Goal: Task Accomplishment & Management: Manage account settings

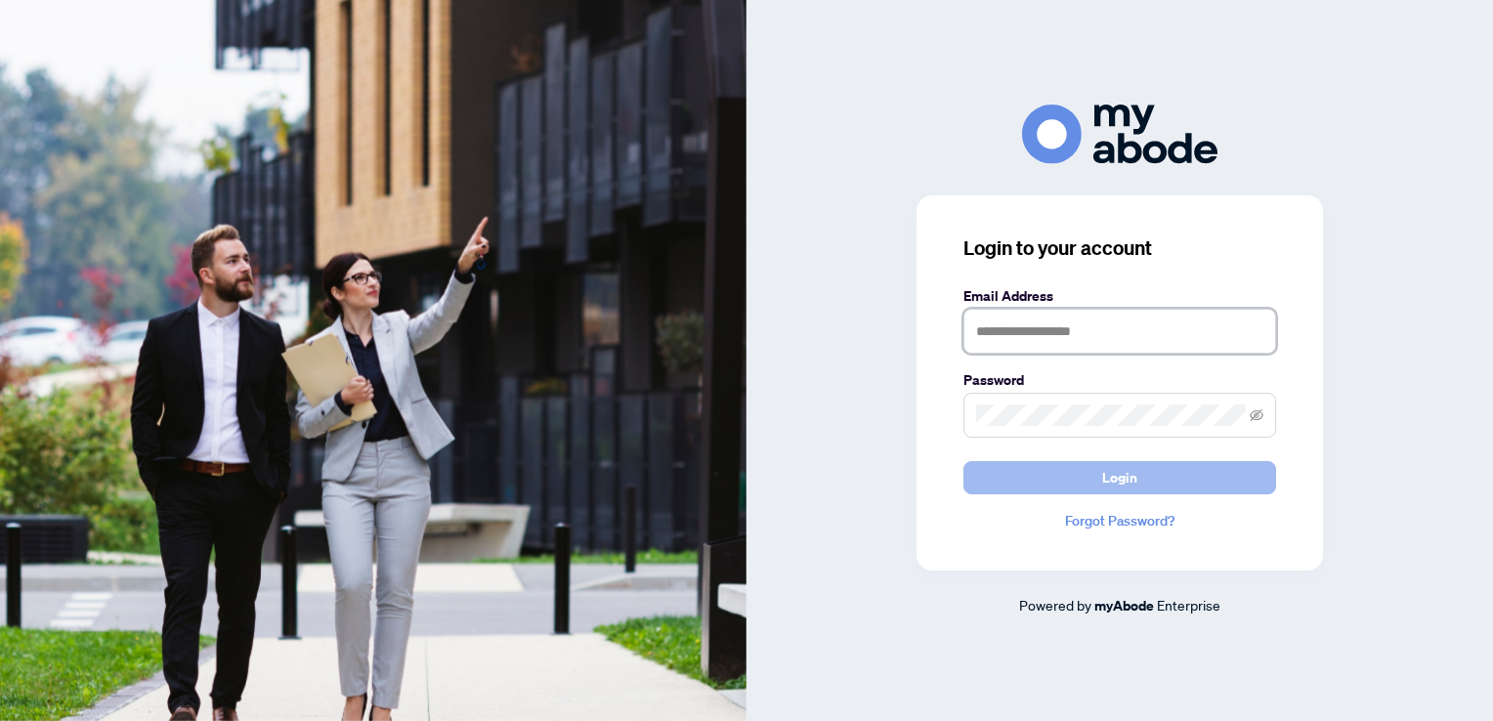
type input "**********"
click at [1104, 485] on span "Login" at bounding box center [1119, 477] width 35 height 31
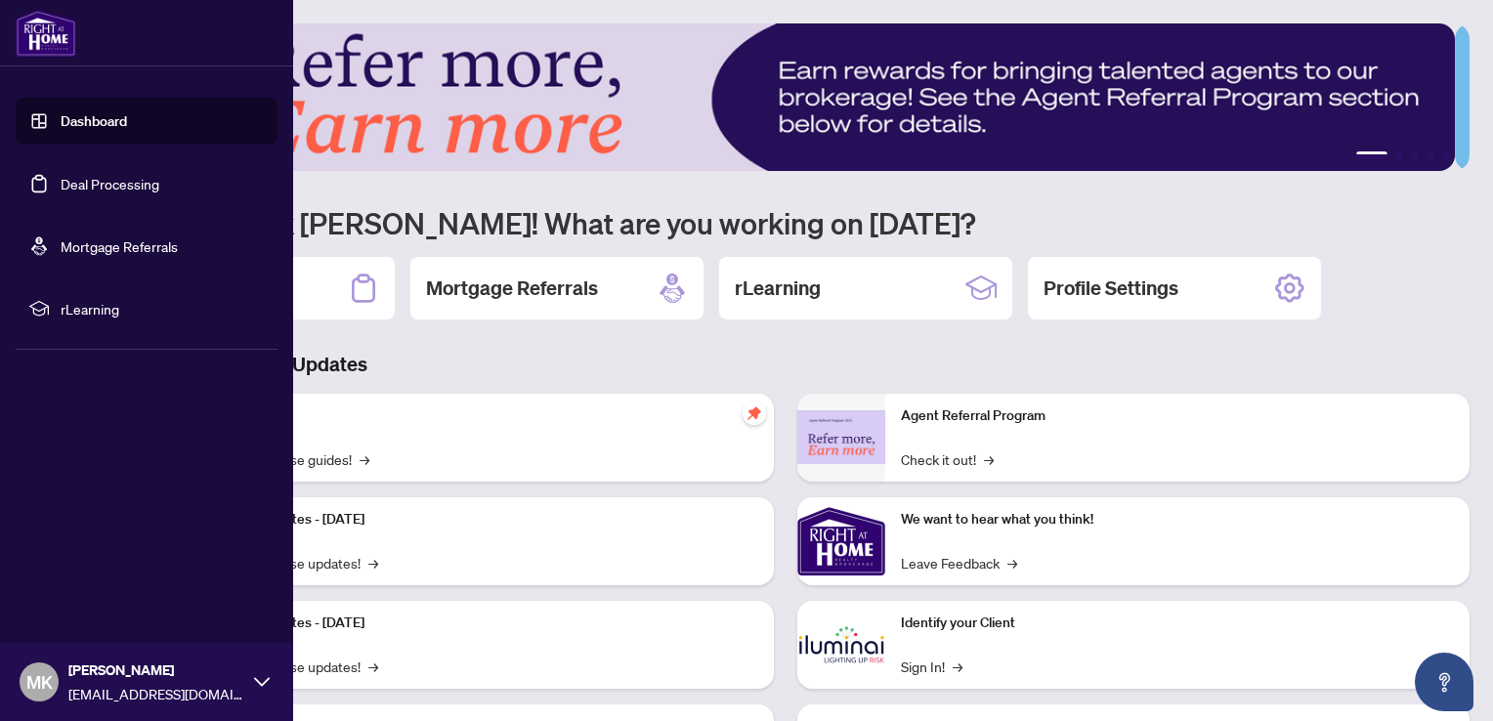
click at [86, 183] on link "Deal Processing" at bounding box center [110, 184] width 99 height 18
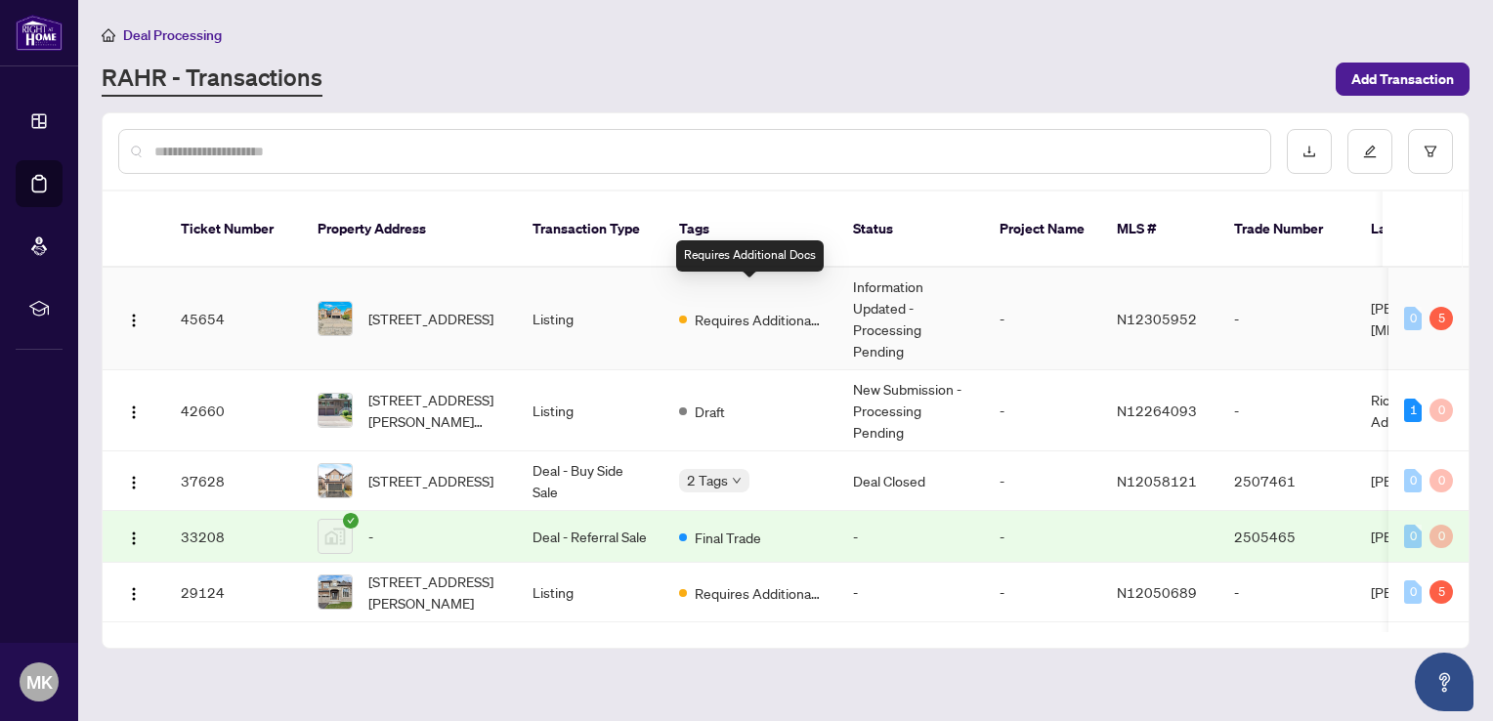
click at [742, 309] on span "Requires Additional Docs" at bounding box center [758, 319] width 127 height 21
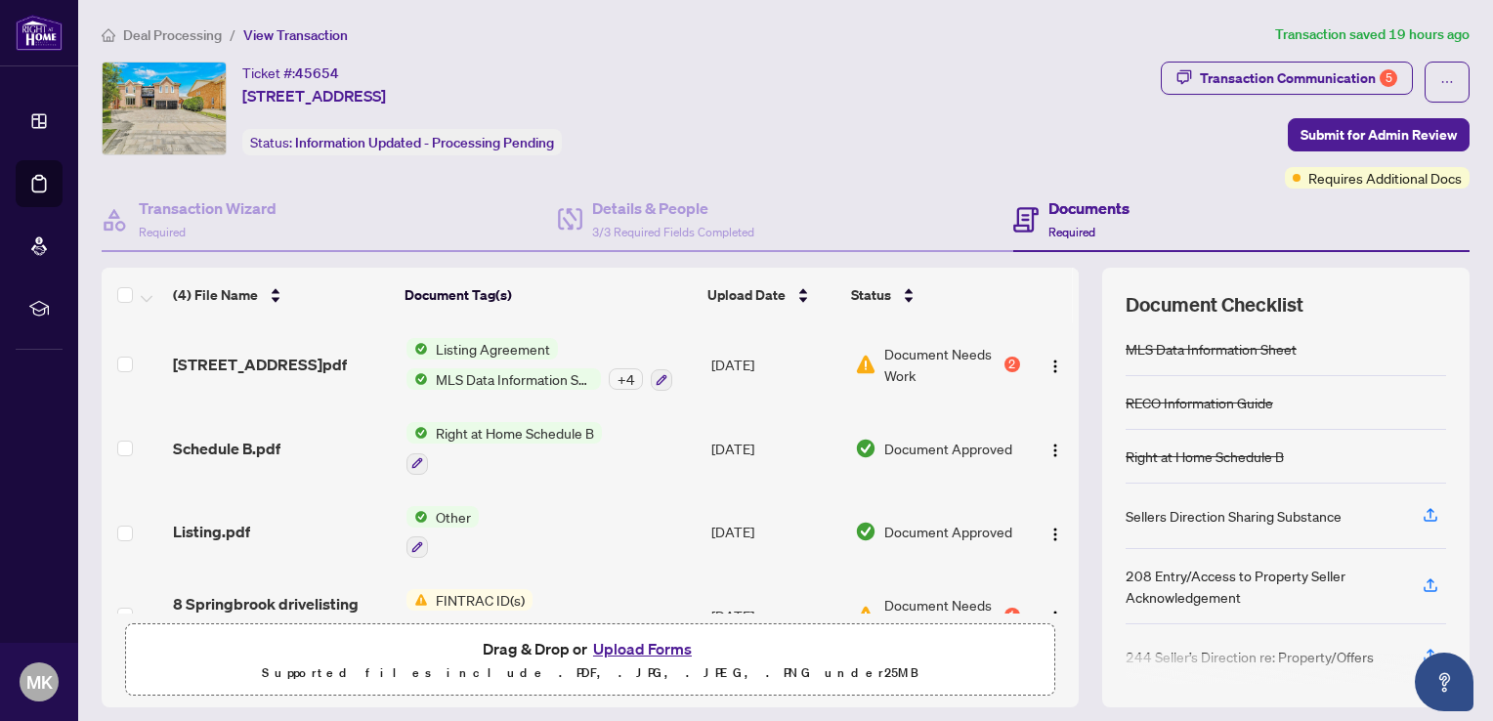
scroll to position [174, 0]
click at [899, 345] on span "Document Needs Work" at bounding box center [941, 364] width 115 height 43
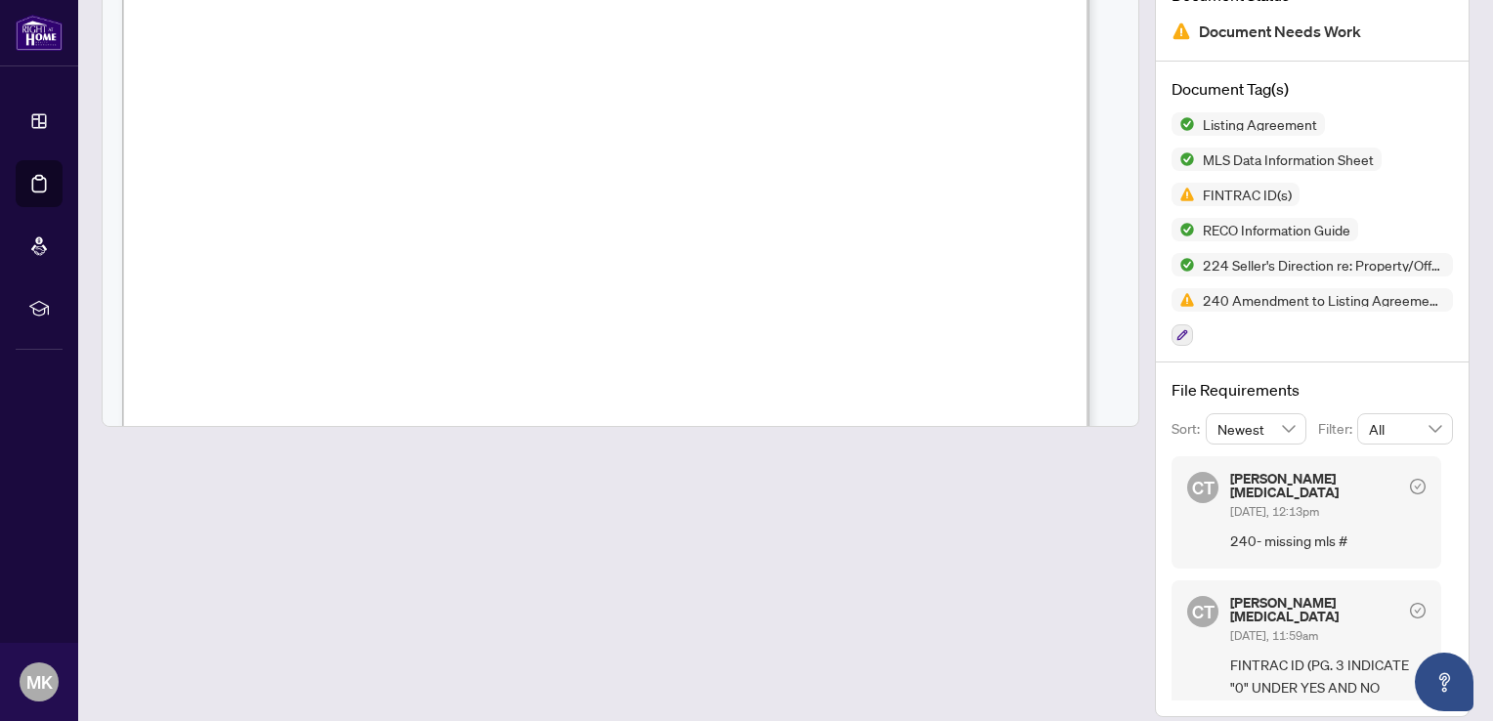
scroll to position [46749, 0]
click at [997, 635] on div at bounding box center [621, 314] width 1038 height 806
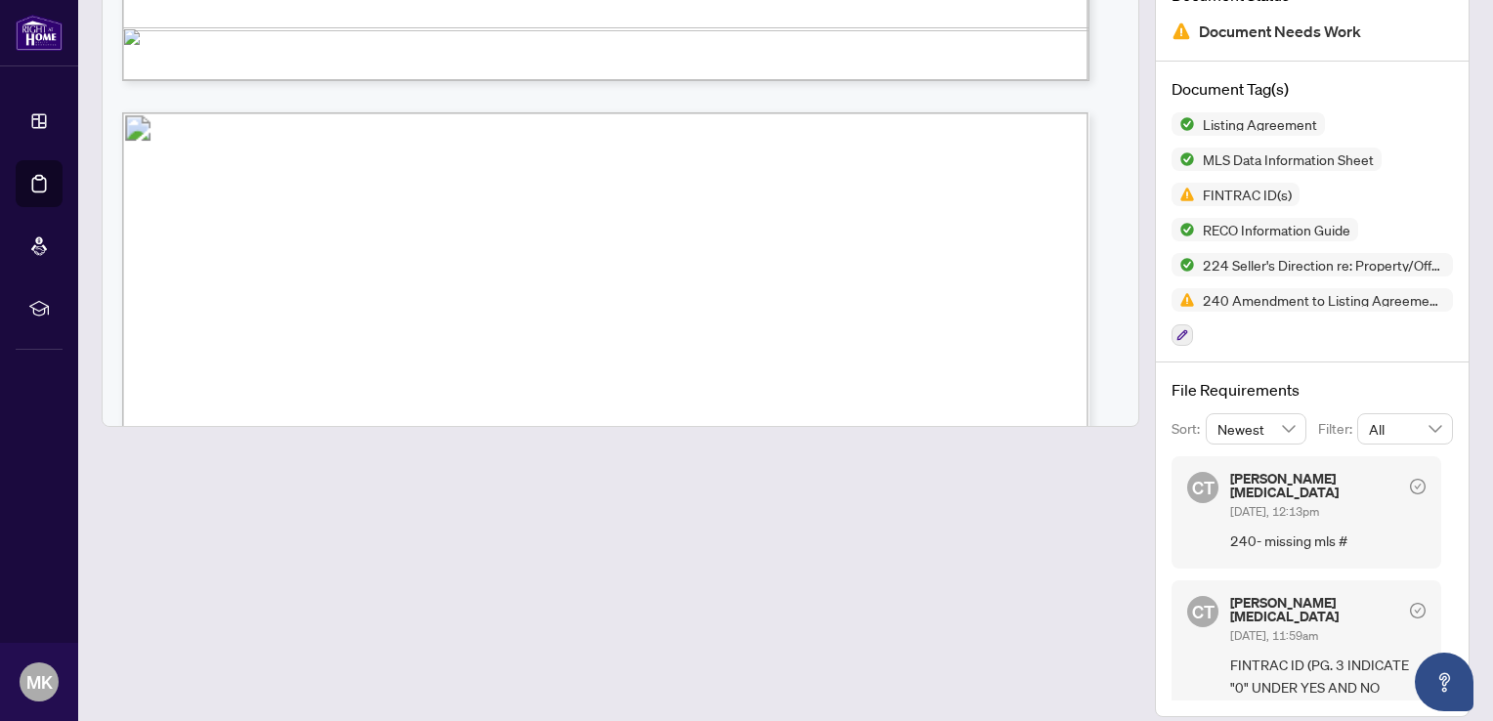
scroll to position [46963, 0]
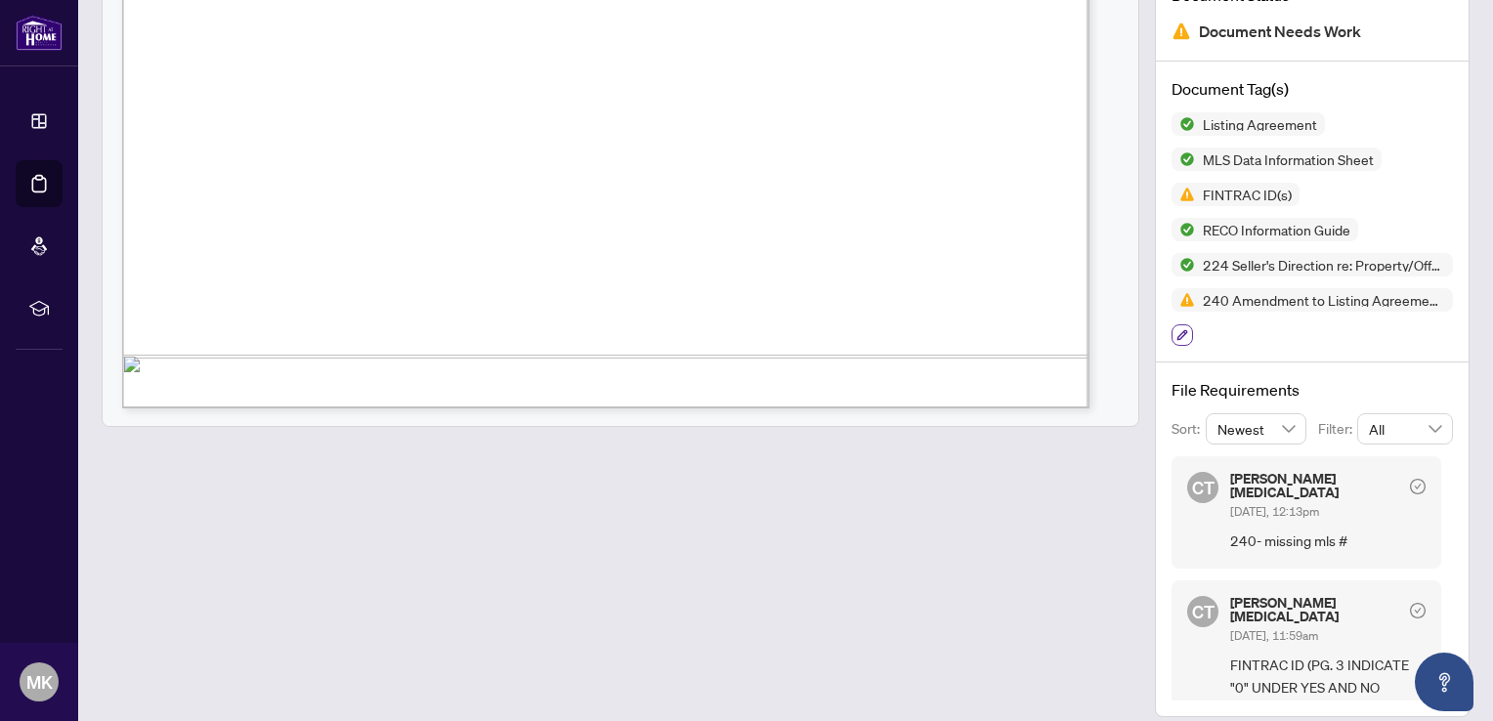
click at [1176, 330] on icon "button" at bounding box center [1182, 335] width 12 height 12
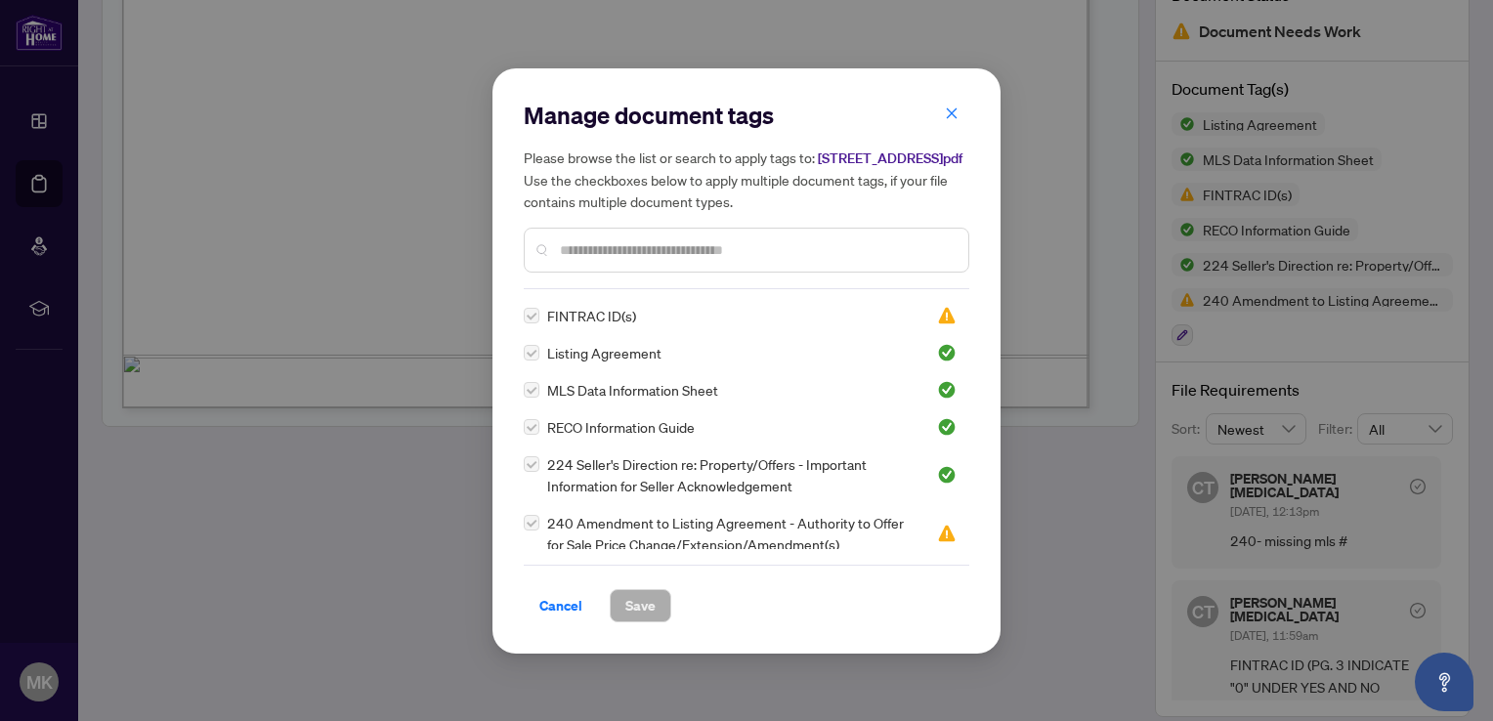
click at [601, 261] on input "text" at bounding box center [756, 249] width 393 height 21
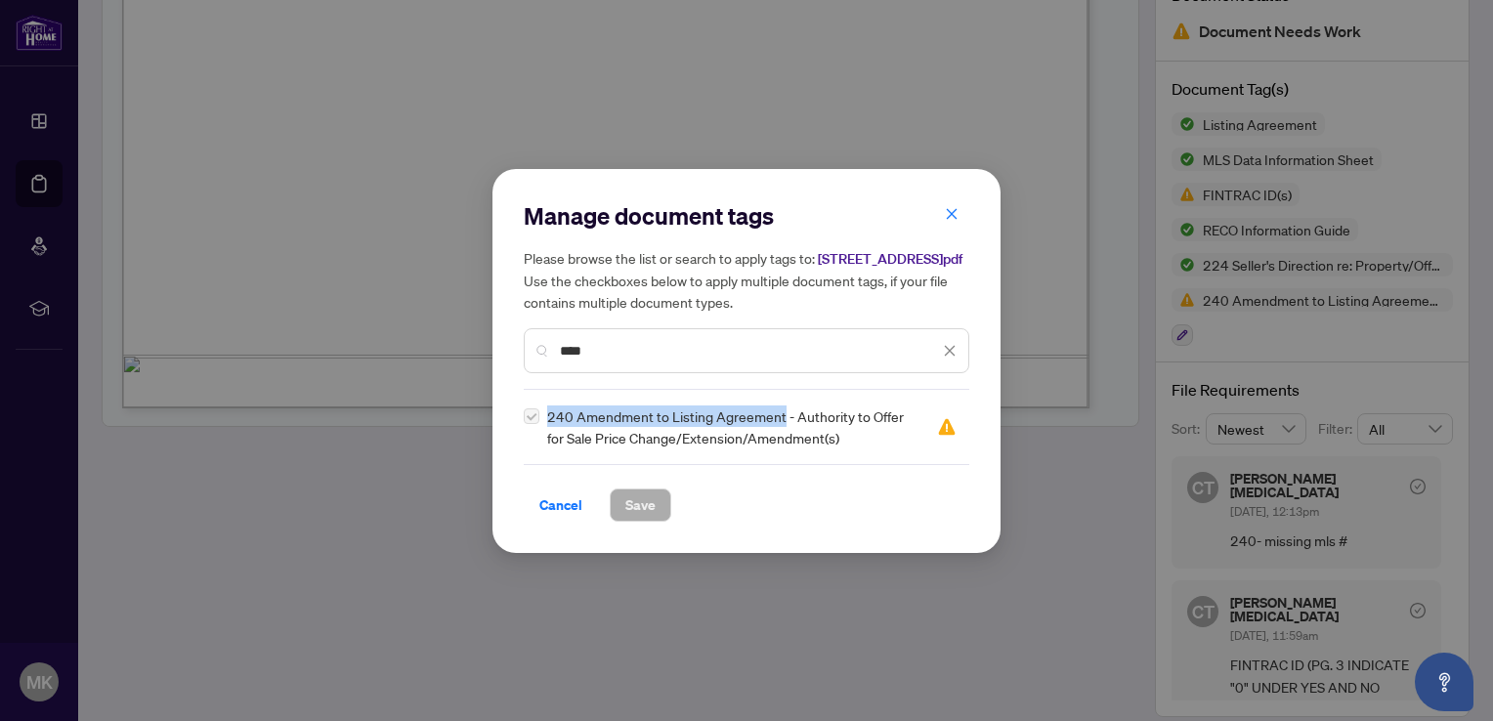
drag, startPoint x: 783, startPoint y: 424, endPoint x: 533, endPoint y: 429, distance: 249.2
click at [533, 429] on div "240 Amendment to Listing Agreement - Authority to Offer for Sale Price Change/E…" at bounding box center [719, 426] width 390 height 43
drag, startPoint x: 533, startPoint y: 429, endPoint x: 578, endPoint y: 427, distance: 45.0
copy div "240 Amendment to Listing Agreement"
click at [585, 361] on input "***" at bounding box center [749, 350] width 379 height 21
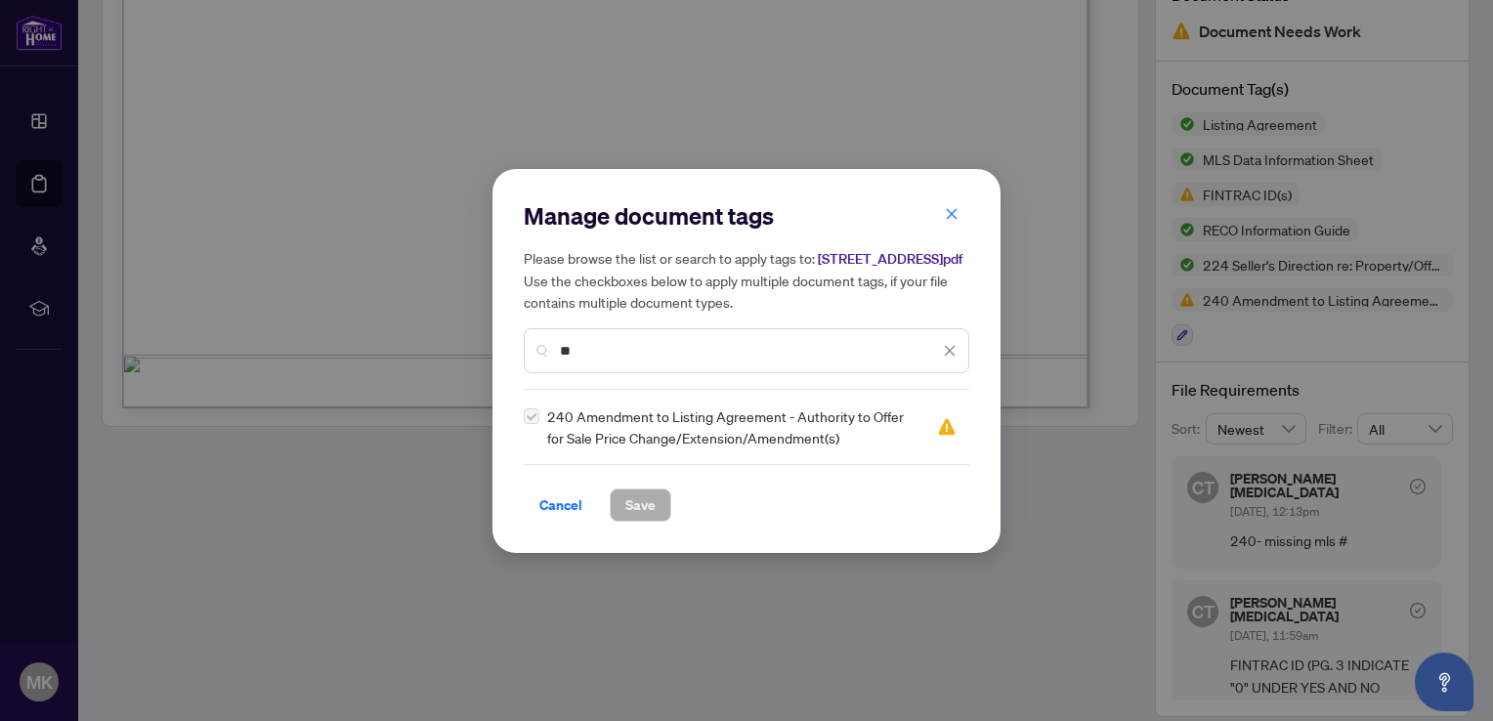
type input "*"
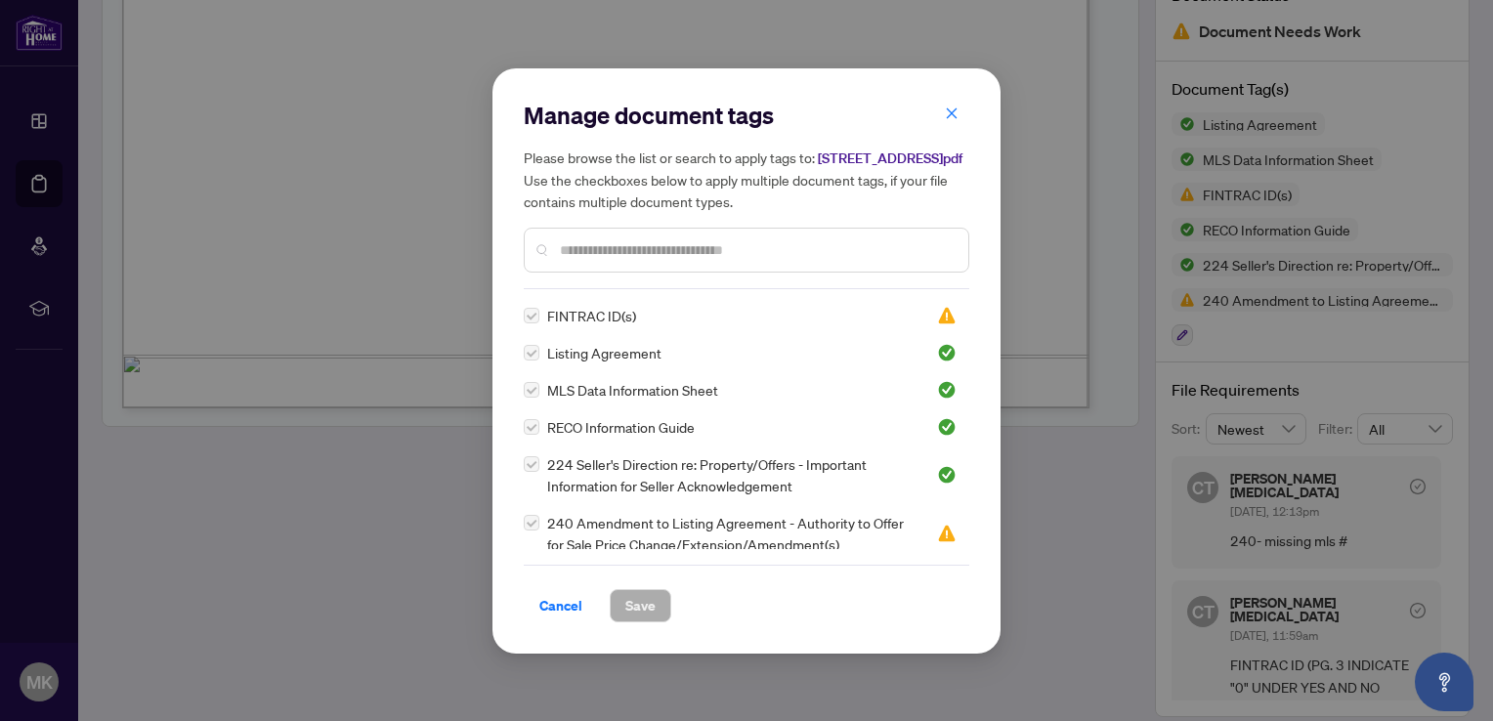
drag, startPoint x: 583, startPoint y: 362, endPoint x: 589, endPoint y: 537, distance: 175.0
click at [589, 537] on span "240 Amendment to Listing Agreement - Authority to Offer for Sale Price Change/E…" at bounding box center [730, 533] width 366 height 43
click at [605, 537] on span "240 Amendment to Listing Agreement - Authority to Offer for Sale Price Change/E…" at bounding box center [730, 533] width 366 height 43
click at [525, 533] on label at bounding box center [532, 522] width 16 height 21
click at [539, 600] on span "Cancel" at bounding box center [560, 605] width 43 height 31
